Goal: Find specific page/section: Find specific page/section

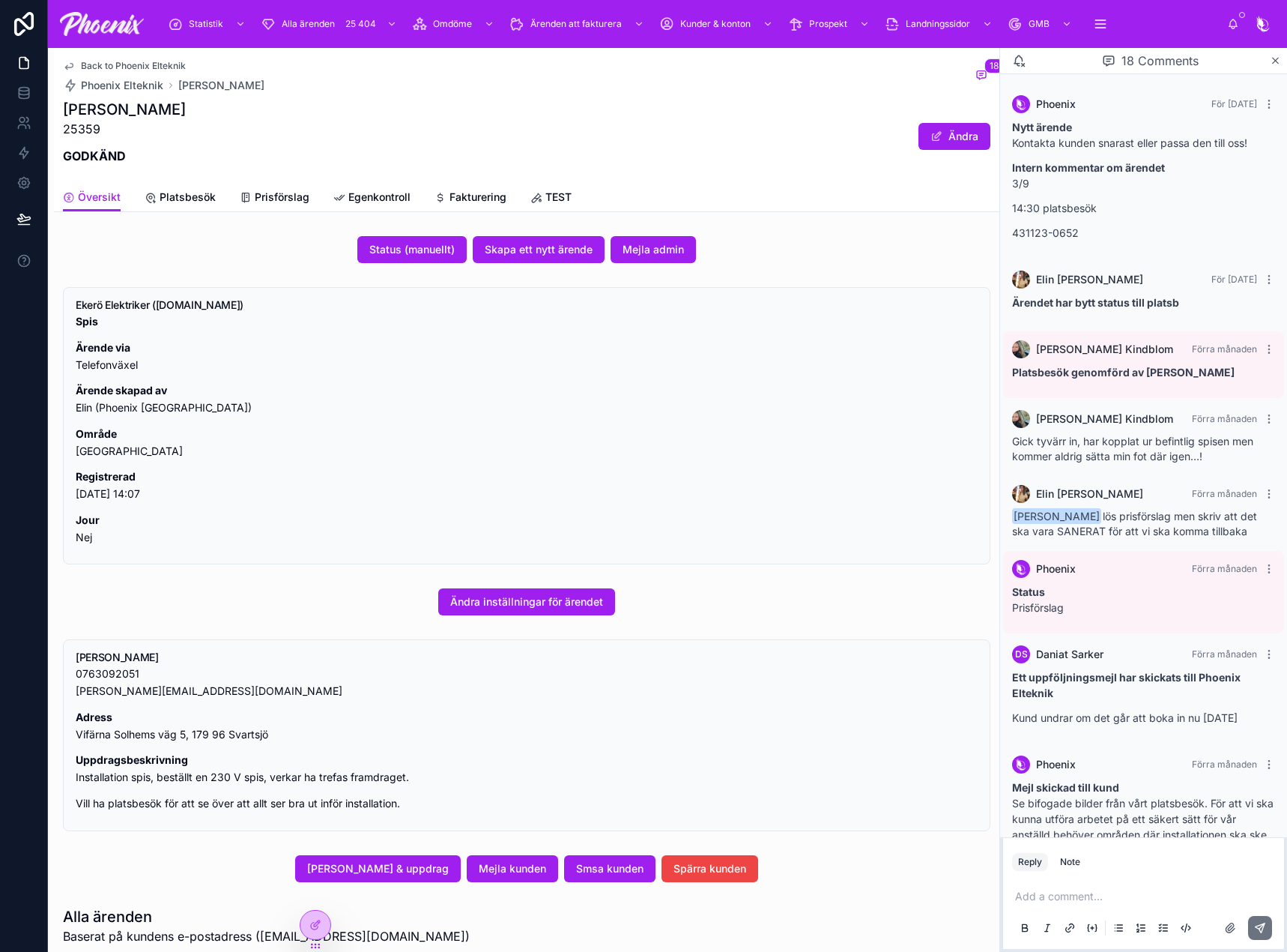
scroll to position [1010, 0]
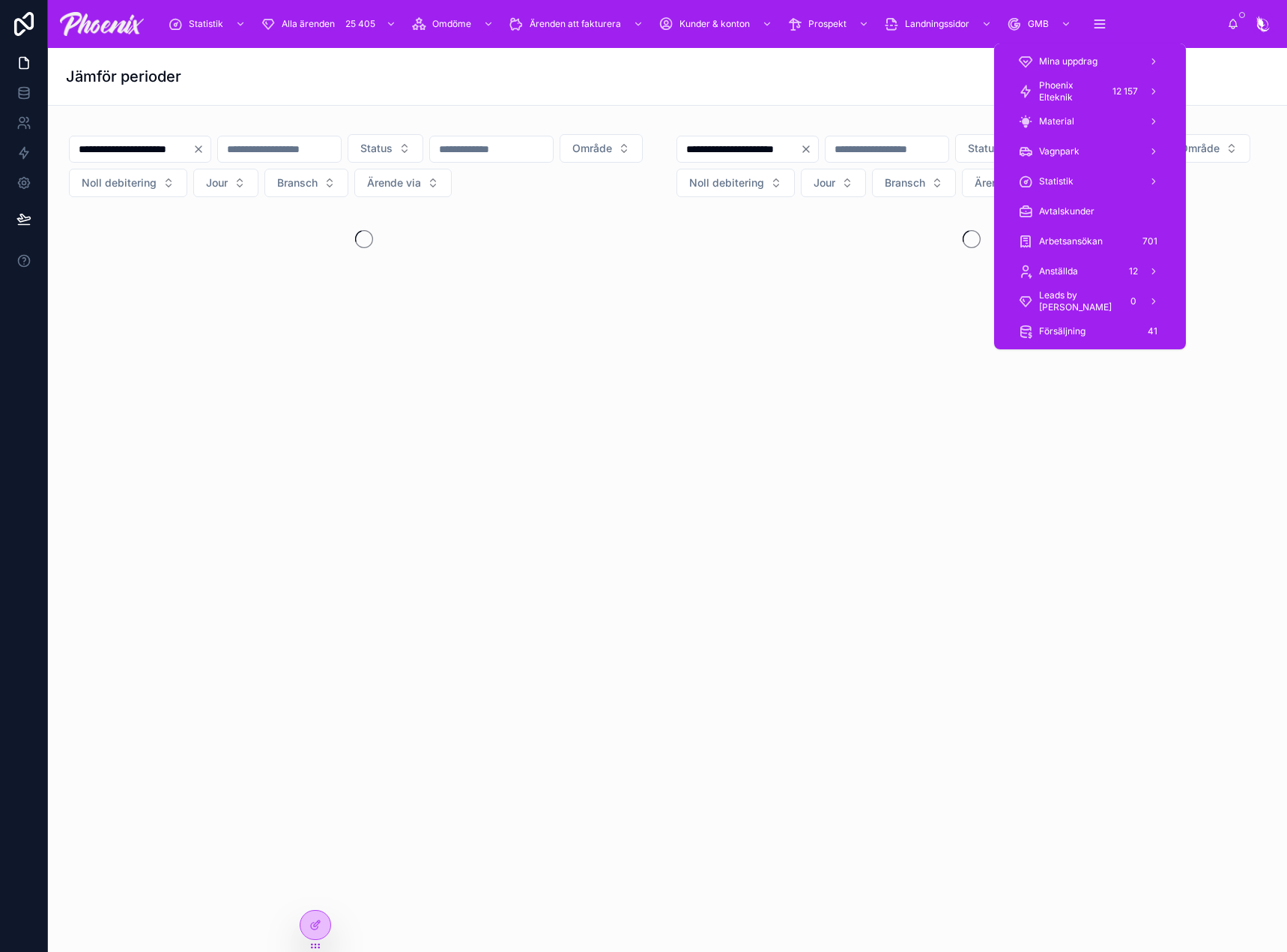
click at [1072, 80] on span "Phoenix Elteknik" at bounding box center [1071, 91] width 63 height 24
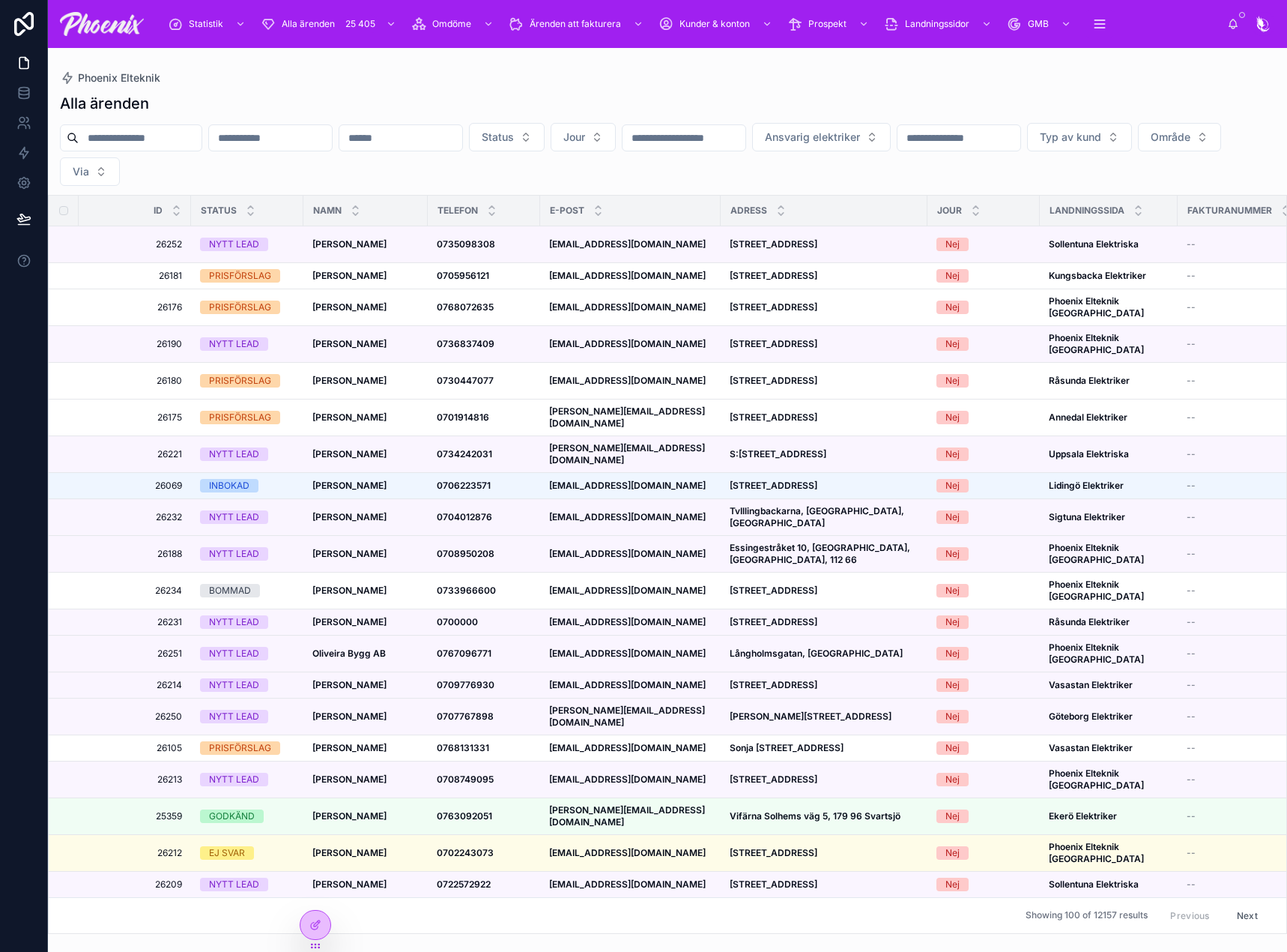
click at [187, 144] on input "text" at bounding box center [140, 137] width 123 height 21
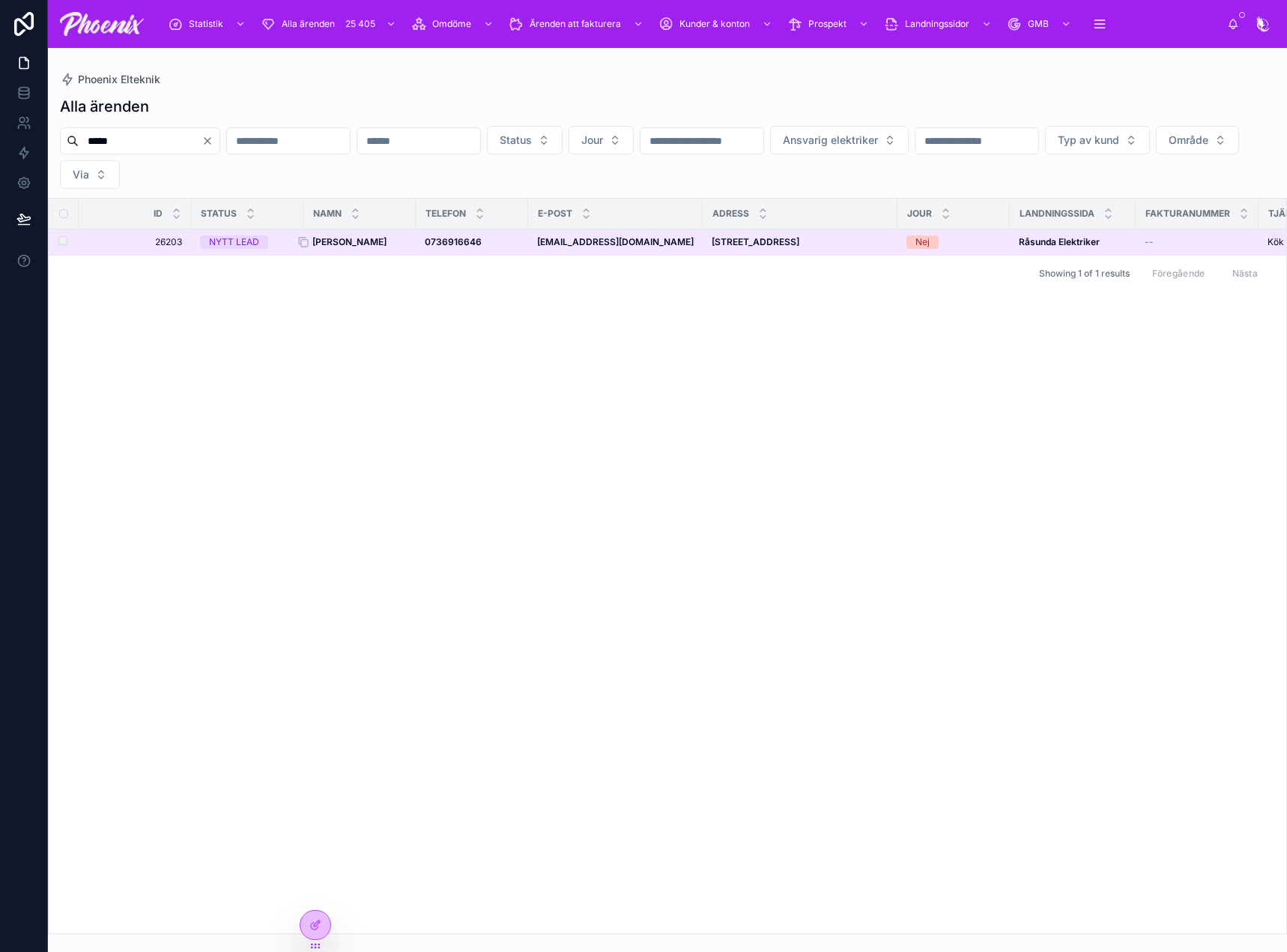
type input "*****"
click at [335, 237] on strong "[PERSON_NAME]" at bounding box center [349, 242] width 74 height 12
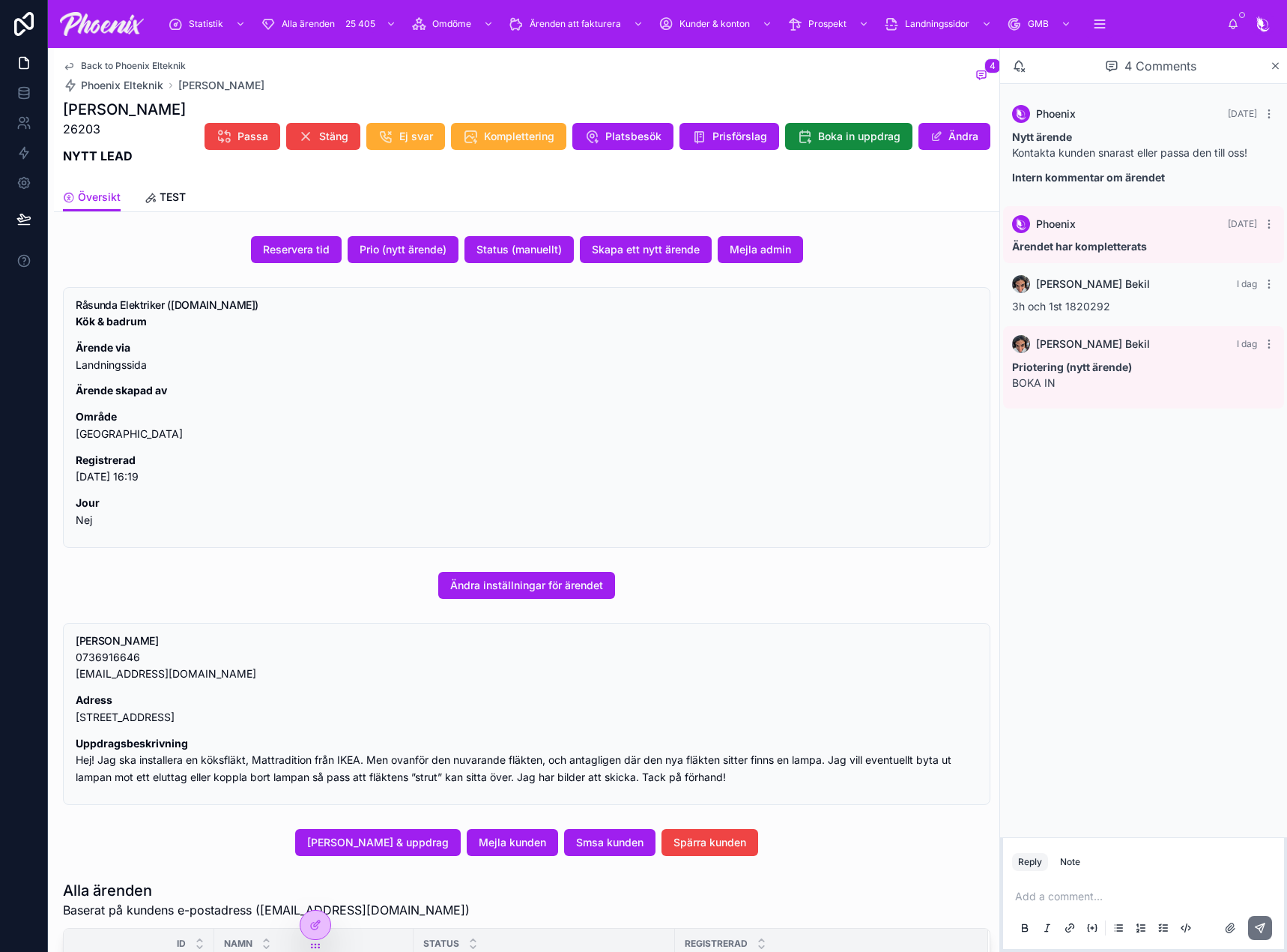
click at [1086, 305] on span "3h och 1st 1820292" at bounding box center [1061, 305] width 98 height 12
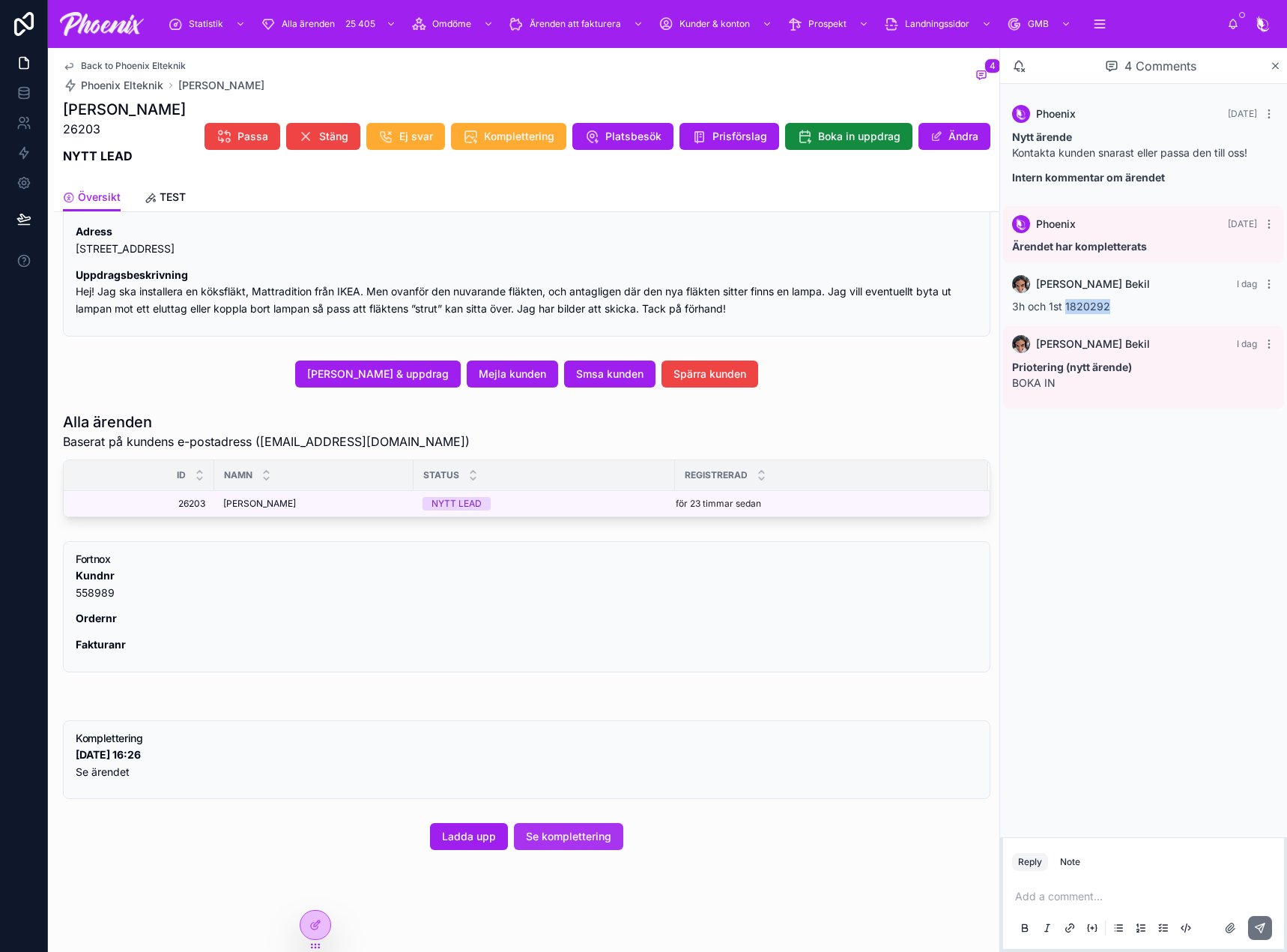
click at [539, 829] on span "Se komplettering" at bounding box center [568, 836] width 85 height 15
click at [83, 191] on span "Översikt" at bounding box center [99, 197] width 43 height 15
